Goal: Information Seeking & Learning: Learn about a topic

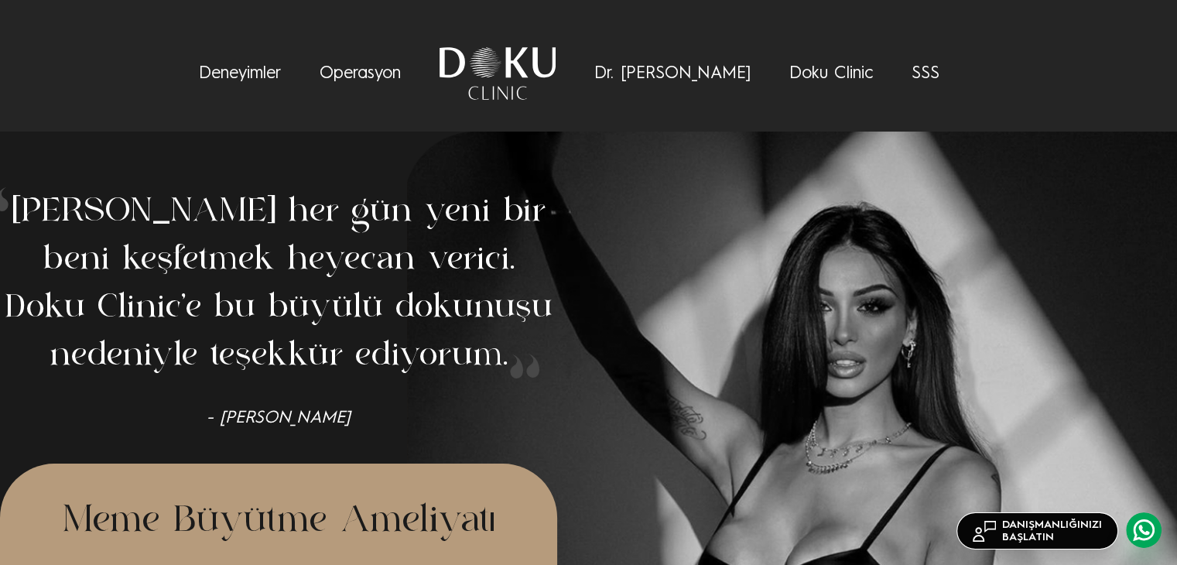
click at [657, 71] on link "Dr. [PERSON_NAME]" at bounding box center [672, 73] width 156 height 17
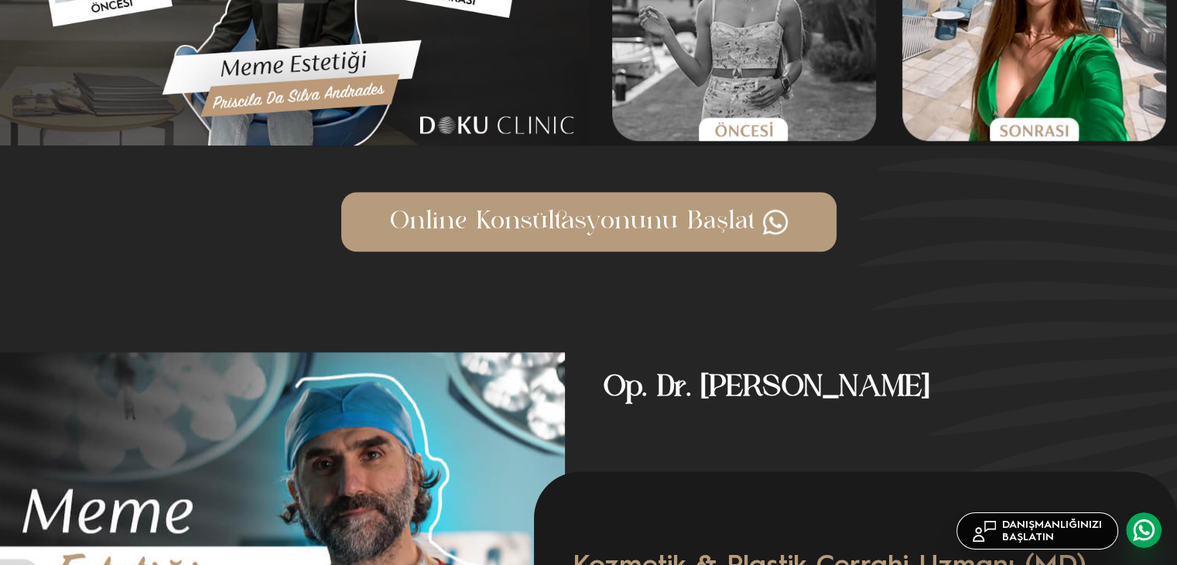
scroll to position [2045, 0]
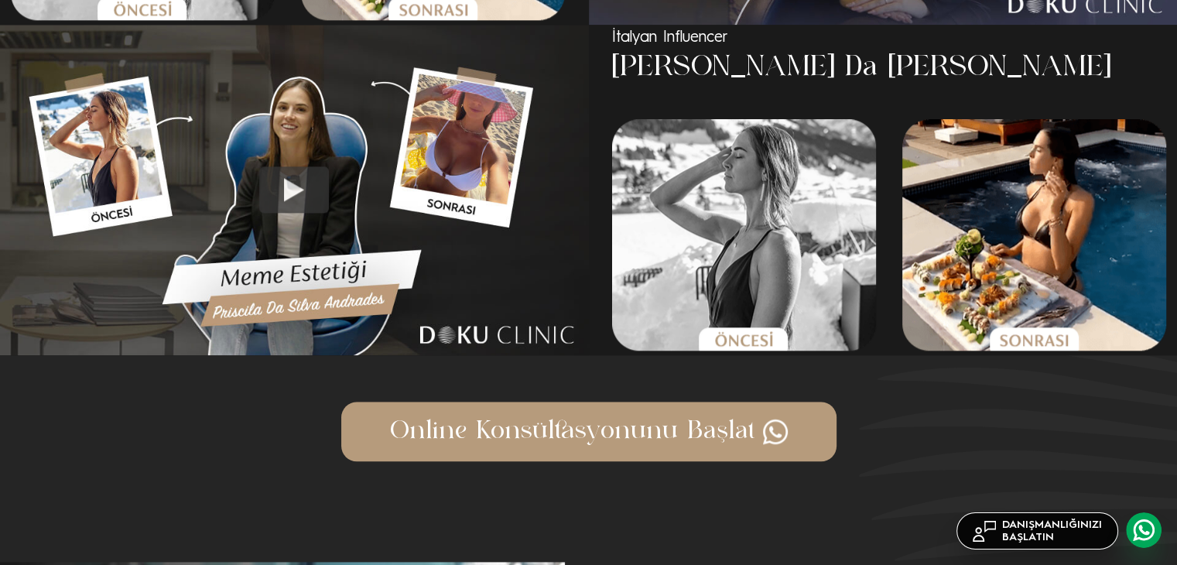
scroll to position [1426, 0]
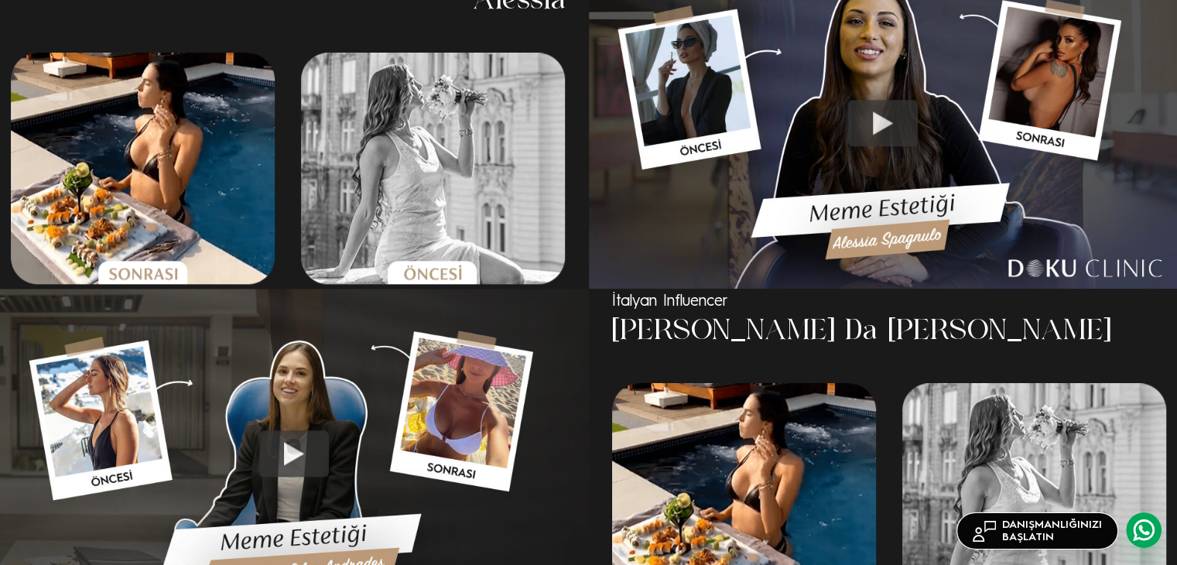
scroll to position [2045, 0]
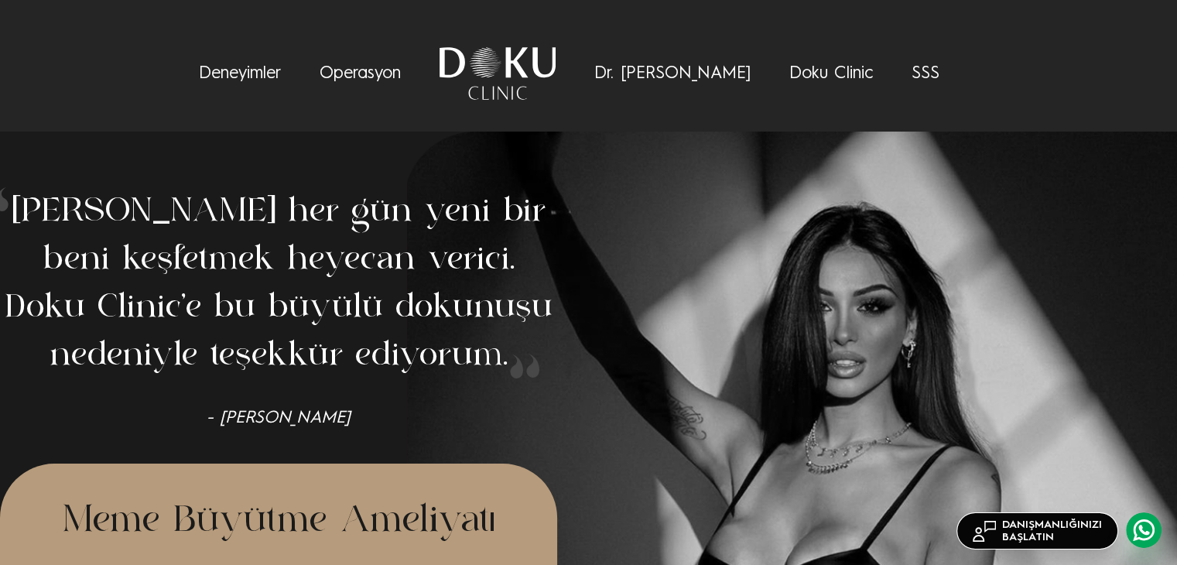
click at [281, 71] on link "Deneyimler" at bounding box center [240, 73] width 82 height 17
